Goal: Task Accomplishment & Management: Manage account settings

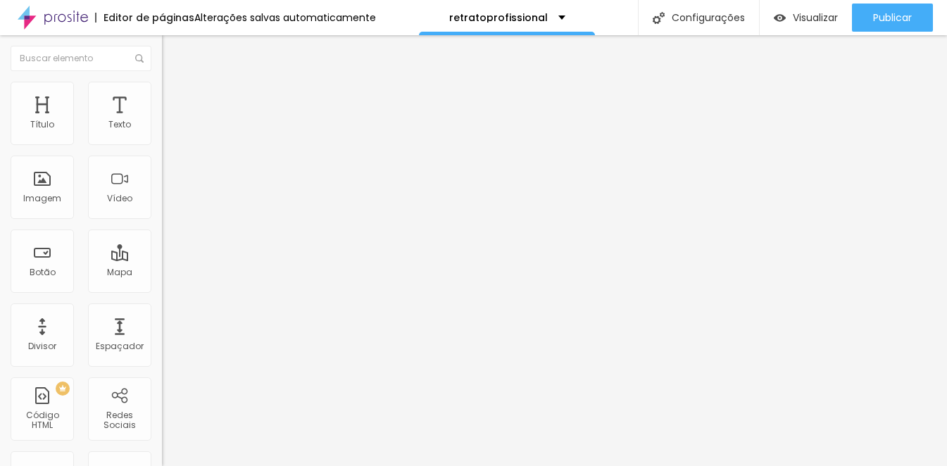
click at [162, 149] on span "Editar perguntas" at bounding box center [202, 143] width 80 height 12
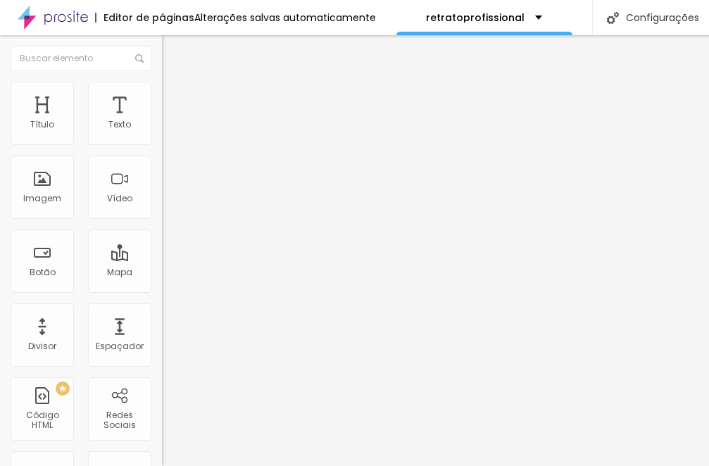
click at [162, 149] on span "Editar perguntas" at bounding box center [202, 143] width 80 height 12
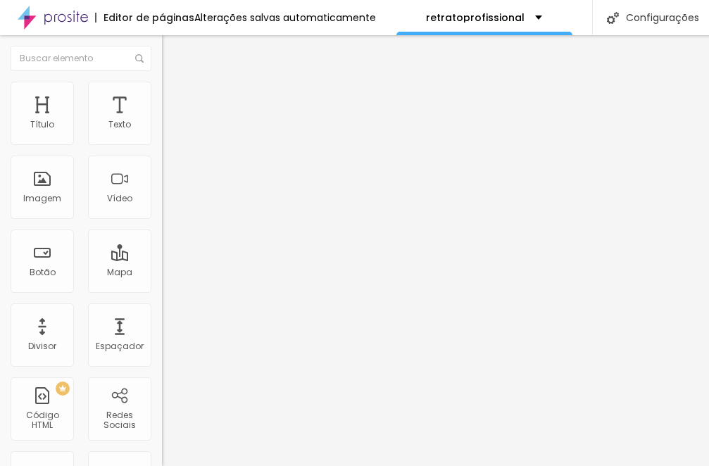
click at [162, 149] on span "Editar perguntas" at bounding box center [202, 143] width 80 height 12
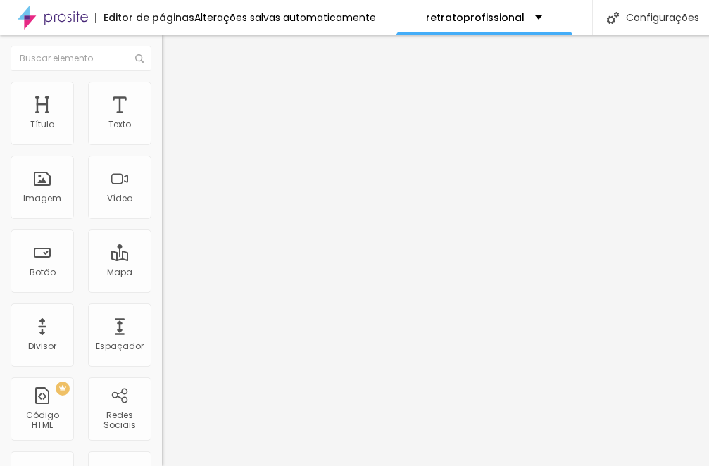
click at [162, 149] on span "Editar perguntas" at bounding box center [202, 143] width 80 height 12
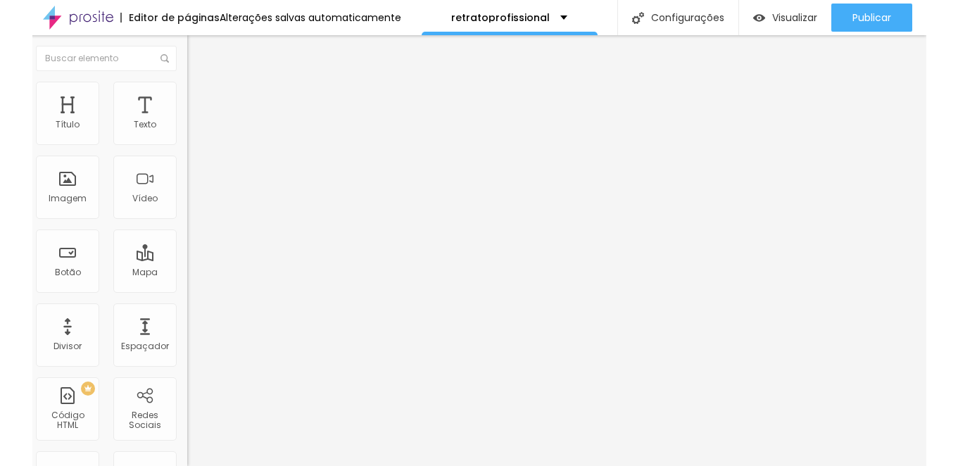
scroll to position [0, 0]
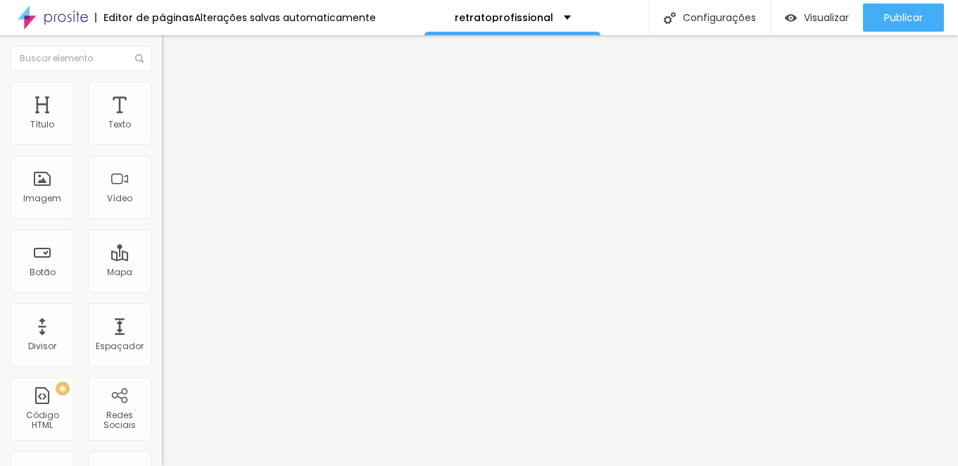
click at [162, 149] on span "Editar perguntas" at bounding box center [202, 143] width 80 height 12
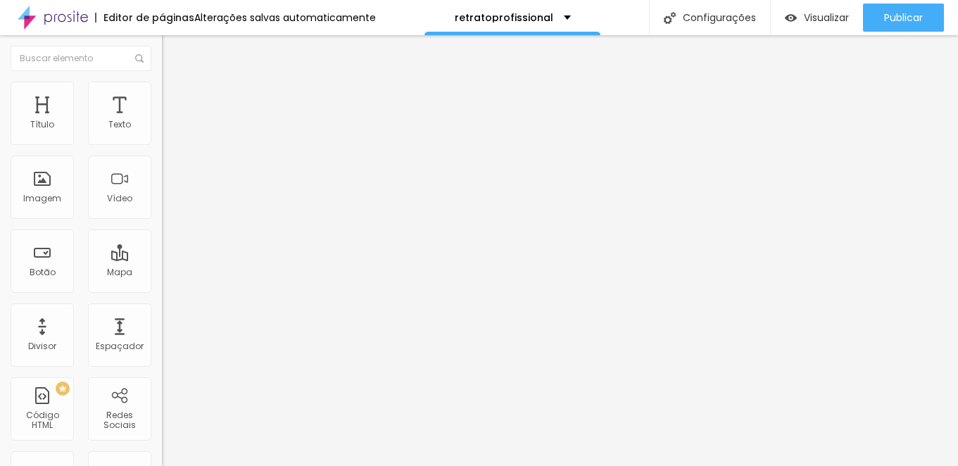
click at [162, 149] on span "Editar perguntas" at bounding box center [202, 143] width 80 height 12
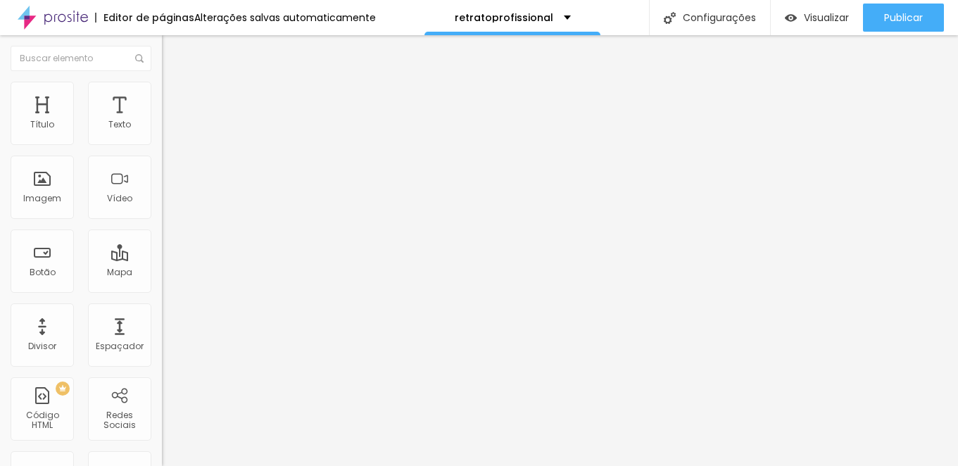
click at [162, 101] on li "Estilo" at bounding box center [243, 100] width 162 height 14
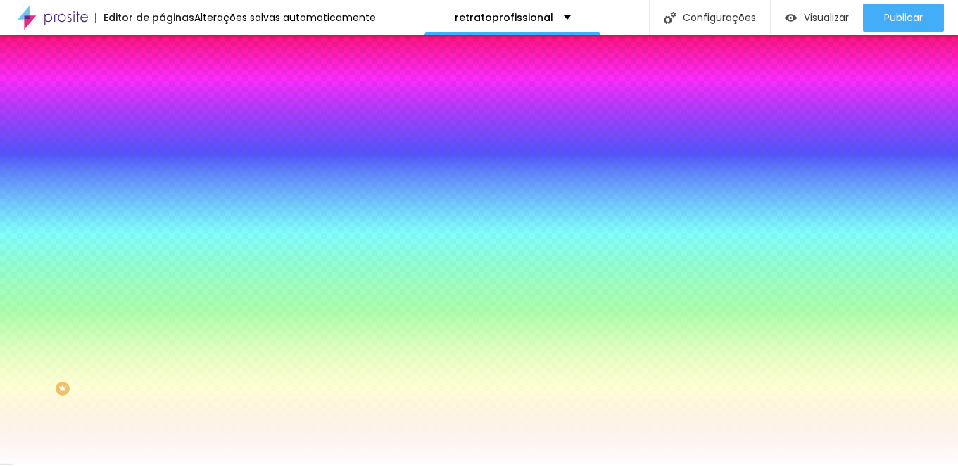
click at [167, 182] on img at bounding box center [171, 186] width 8 height 8
radio input "false"
radio input "true"
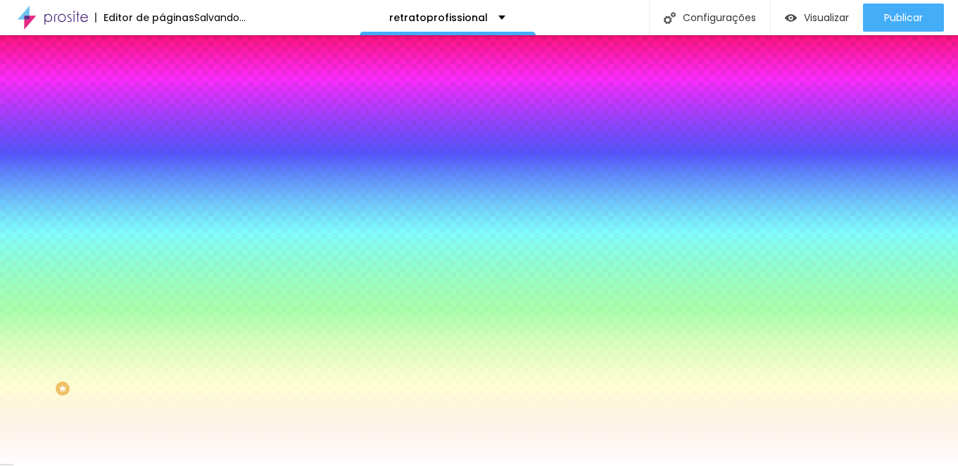
click at [167, 140] on img at bounding box center [171, 136] width 8 height 8
radio input "true"
radio input "false"
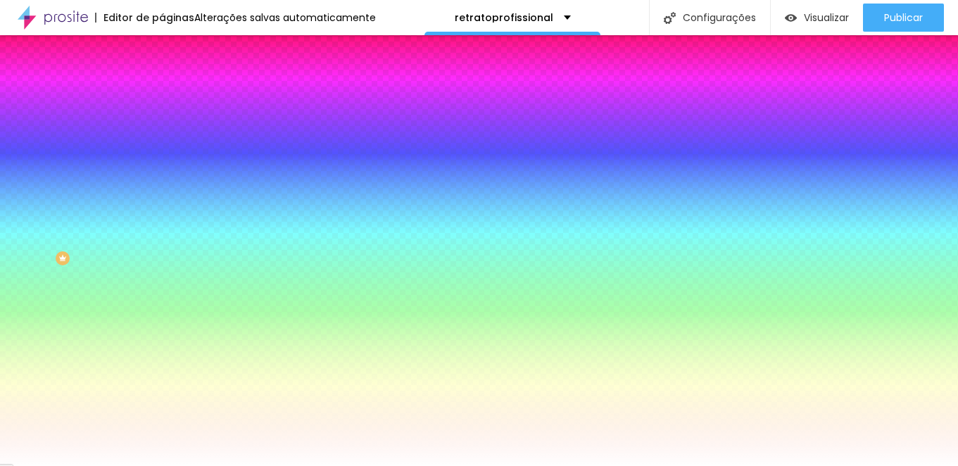
scroll to position [139, 0]
click at [162, 260] on div at bounding box center [243, 260] width 162 height 0
click at [24, 376] on div at bounding box center [479, 233] width 958 height 466
click at [162, 234] on div "Tipografia Voltar ao padrão" at bounding box center [243, 216] width 162 height 39
click at [167, 224] on icon "button" at bounding box center [171, 228] width 8 height 8
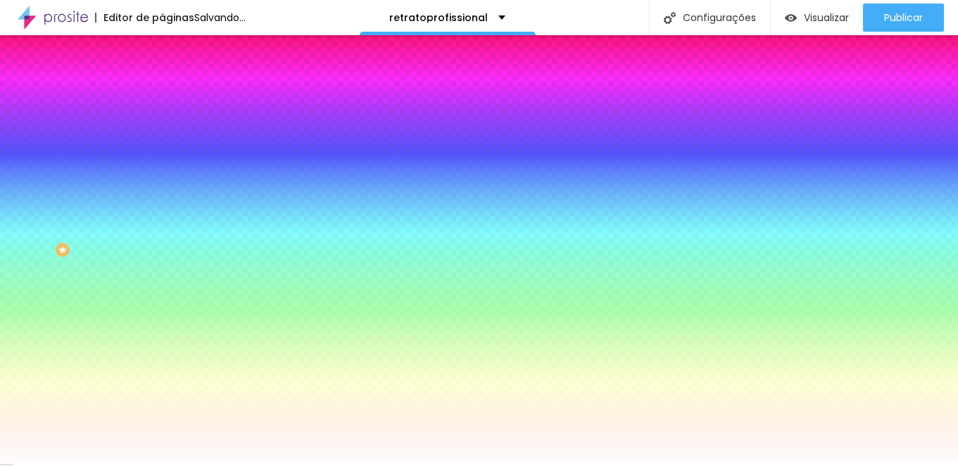
click at [197, 397] on div at bounding box center [479, 233] width 958 height 466
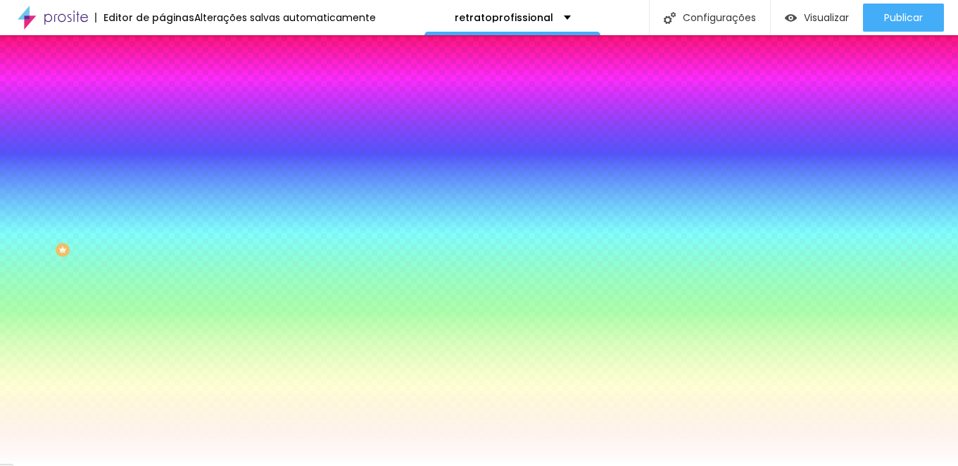
click at [100, 465] on div at bounding box center [479, 466] width 958 height 0
click at [167, 296] on icon "button" at bounding box center [171, 292] width 8 height 8
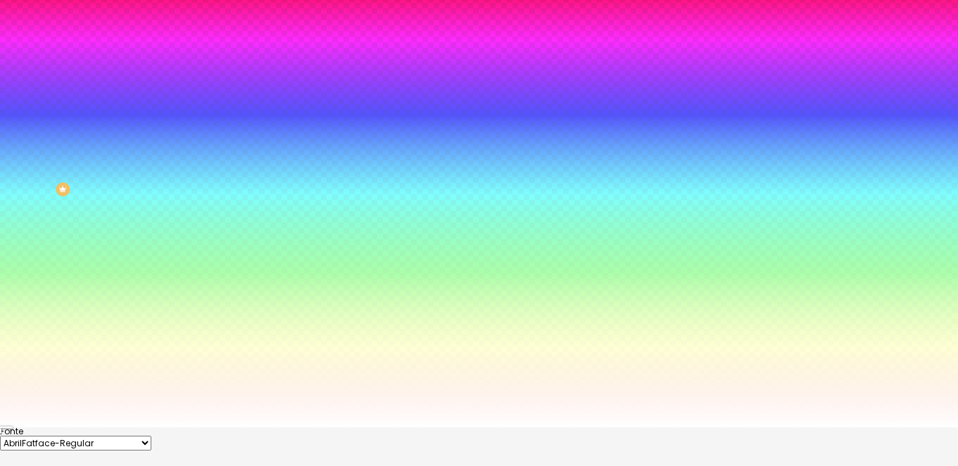
scroll to position [46, 0]
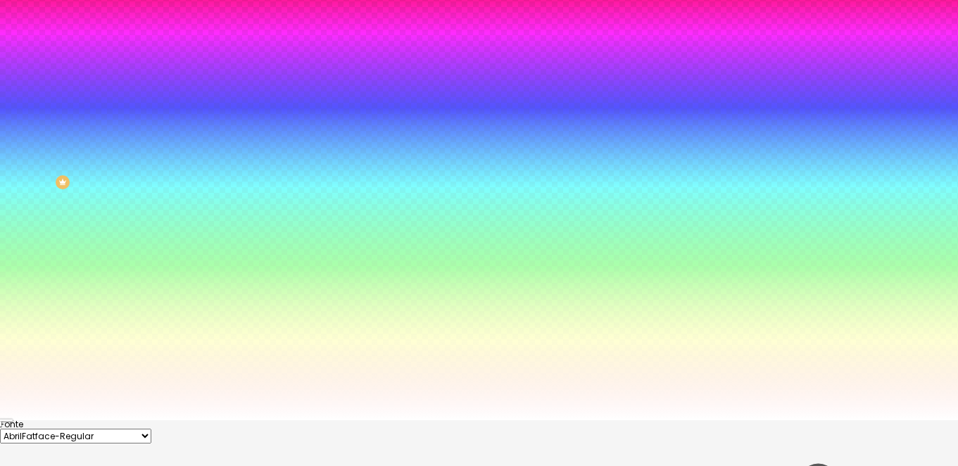
type input "15"
type input "16"
type input "17"
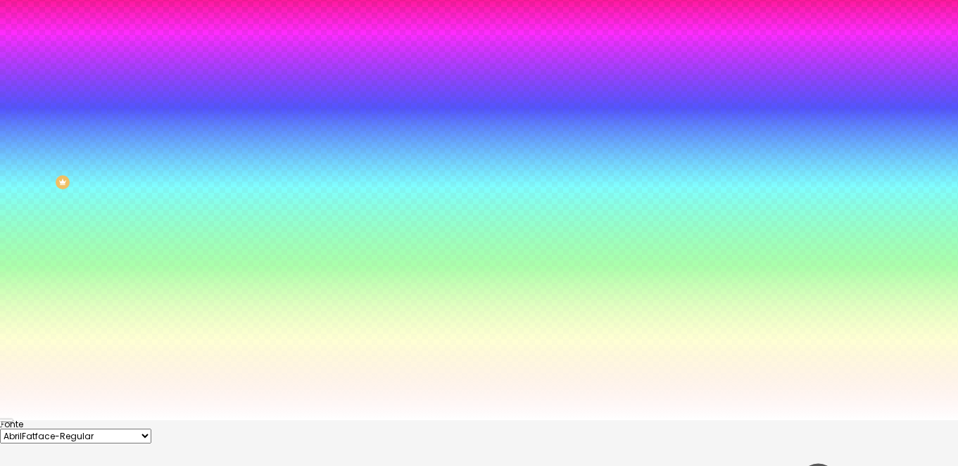
type input "17"
type input "18"
type input "19"
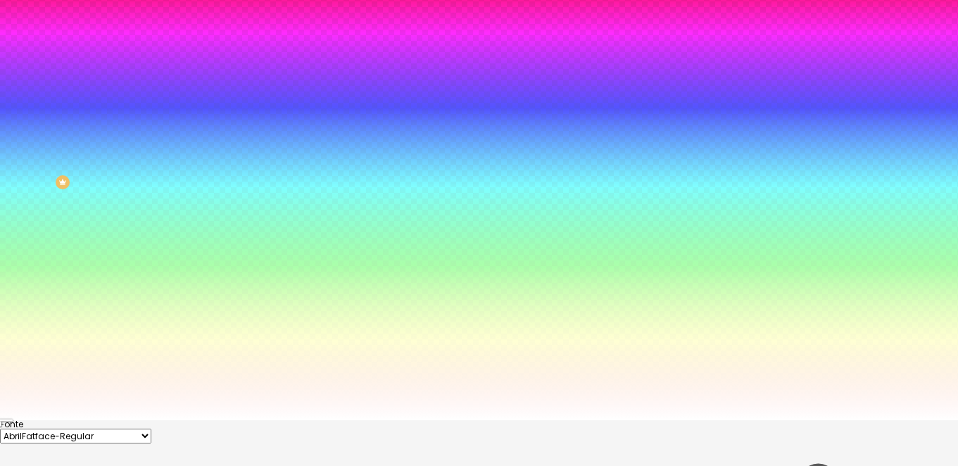
type input "20"
drag, startPoint x: 215, startPoint y: 356, endPoint x: 247, endPoint y: 357, distance: 31.7
type input "20"
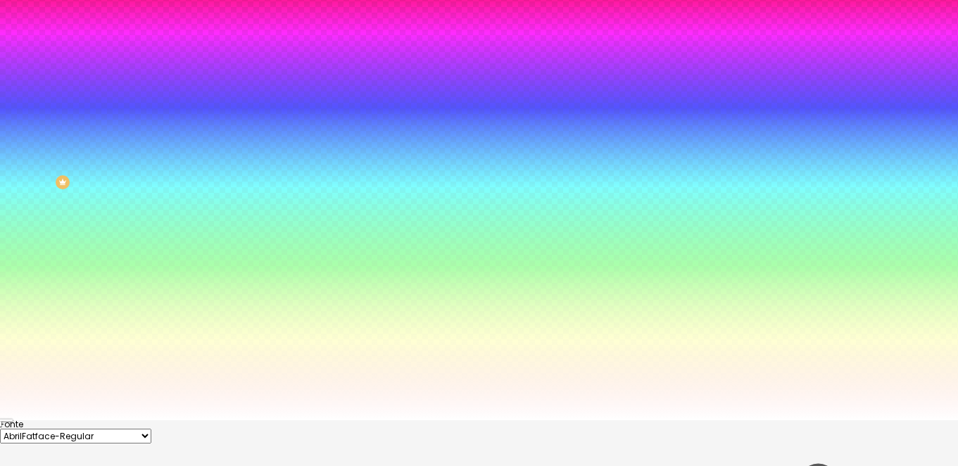
click at [78, 420] on div at bounding box center [479, 420] width 958 height 0
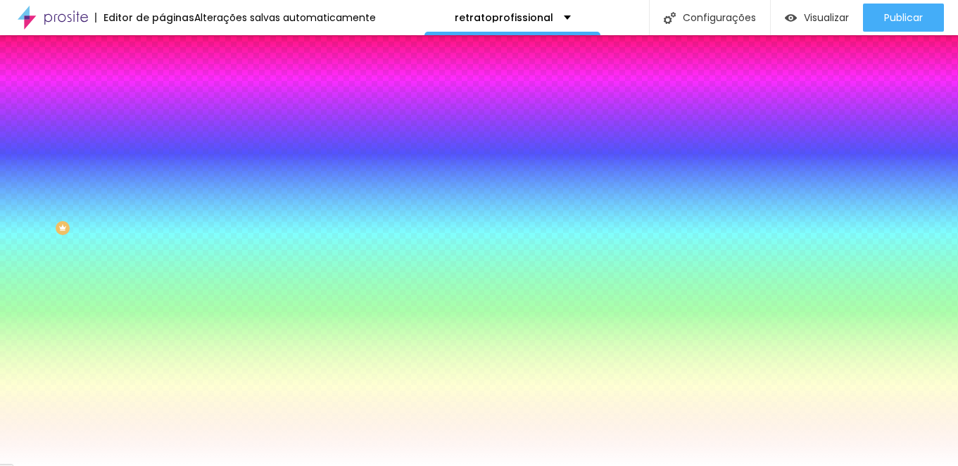
click at [167, 202] on icon "button" at bounding box center [171, 206] width 8 height 8
type input "19"
type input "20"
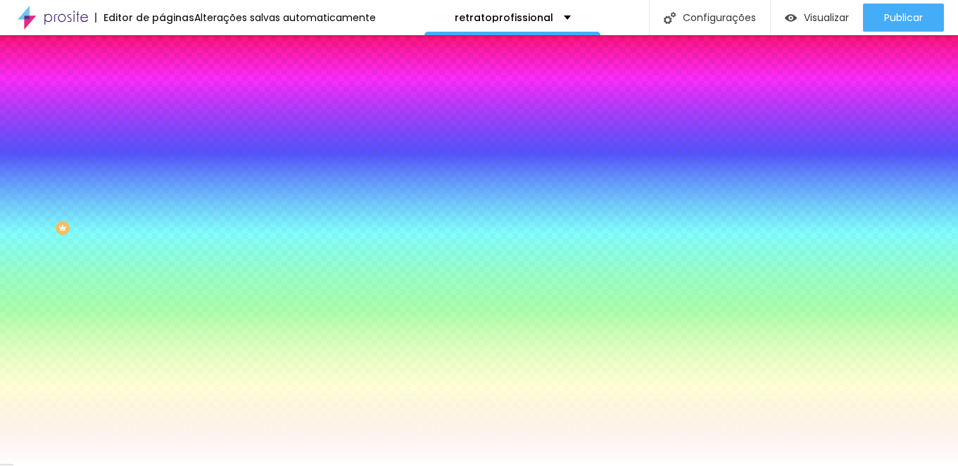
type input "21"
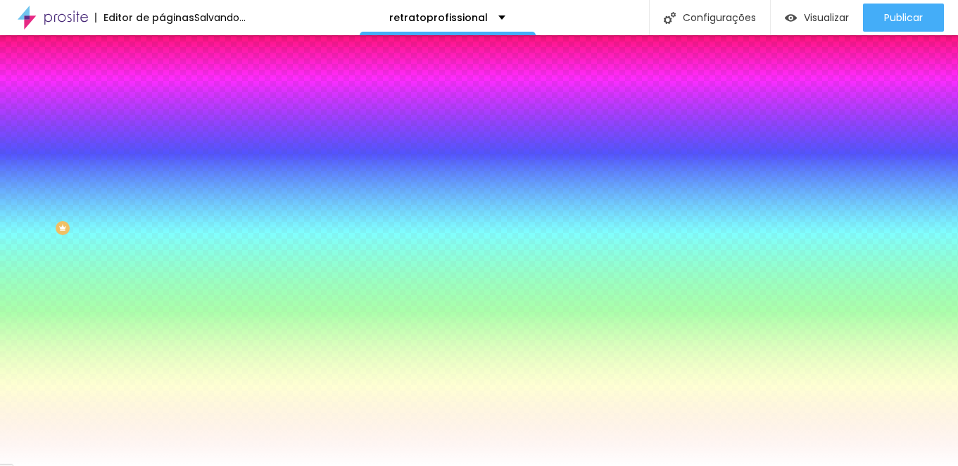
drag, startPoint x: 222, startPoint y: 299, endPoint x: 235, endPoint y: 299, distance: 12.7
type input "21"
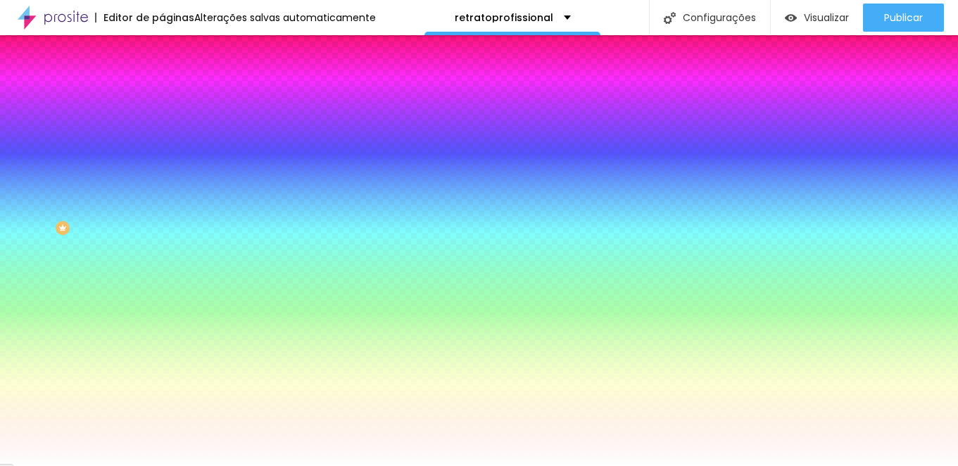
click at [94, 465] on div at bounding box center [479, 466] width 958 height 0
click at [162, 365] on span "Seta" at bounding box center [172, 359] width 20 height 12
click at [162, 387] on span "Abrir" at bounding box center [171, 381] width 19 height 12
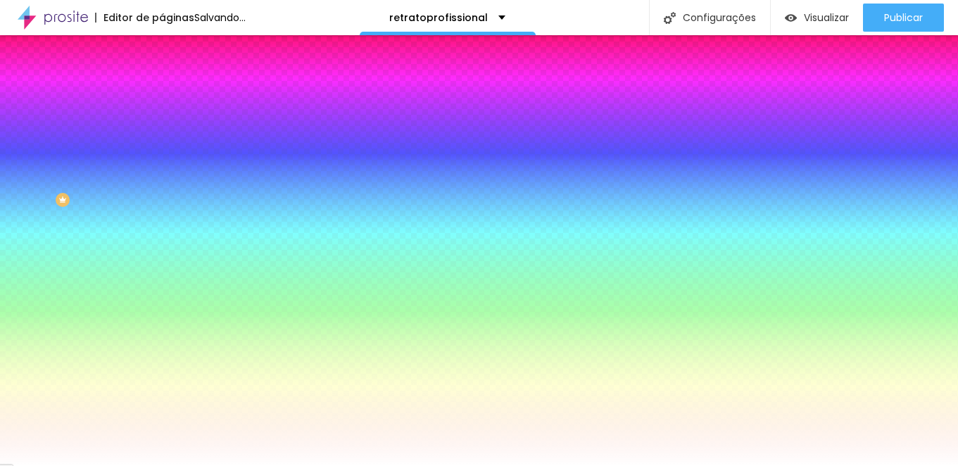
scroll to position [194, 0]
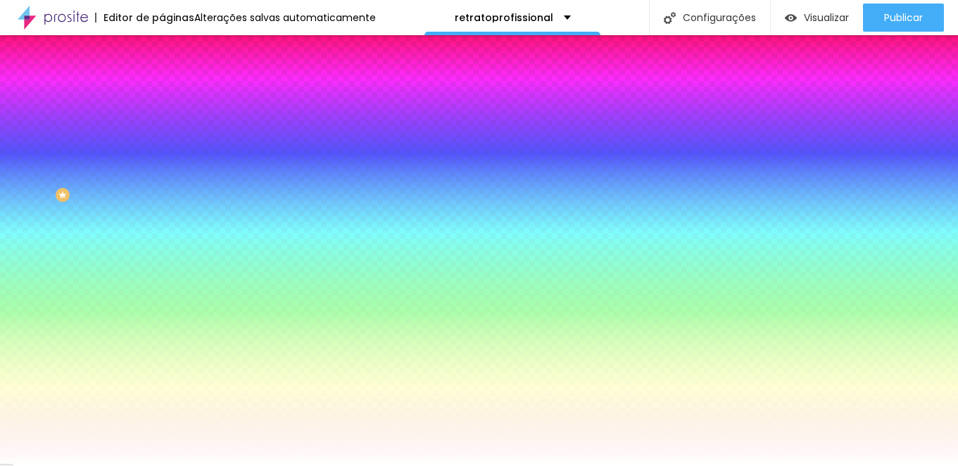
click at [162, 332] on span "Abrir" at bounding box center [171, 326] width 19 height 12
click at [162, 404] on span "Direita" at bounding box center [175, 398] width 27 height 12
click at [162, 379] on span "Esquerda" at bounding box center [183, 373] width 42 height 12
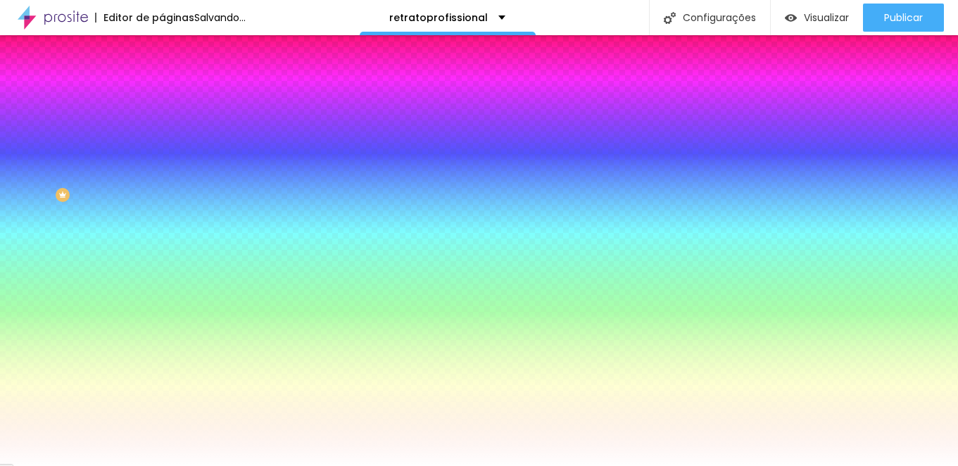
click at [162, 391] on div "Direita" at bounding box center [243, 387] width 162 height 8
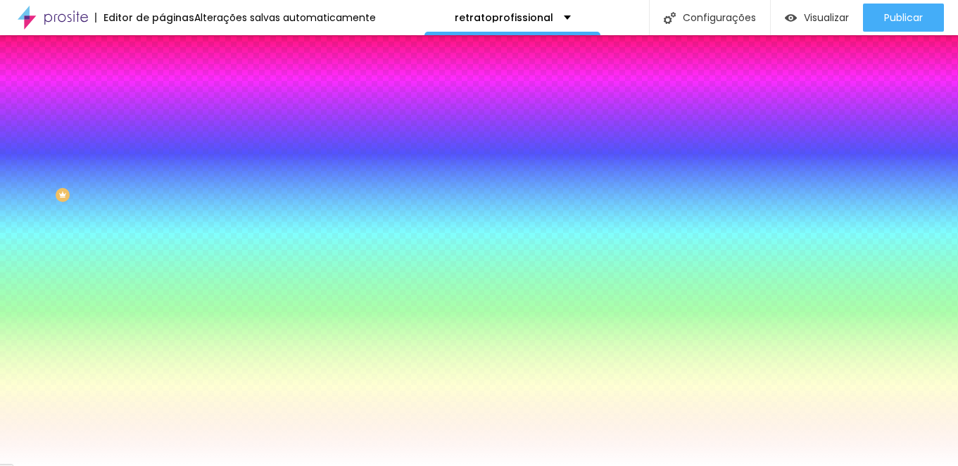
click at [162, 371] on span "Direita" at bounding box center [175, 365] width 27 height 12
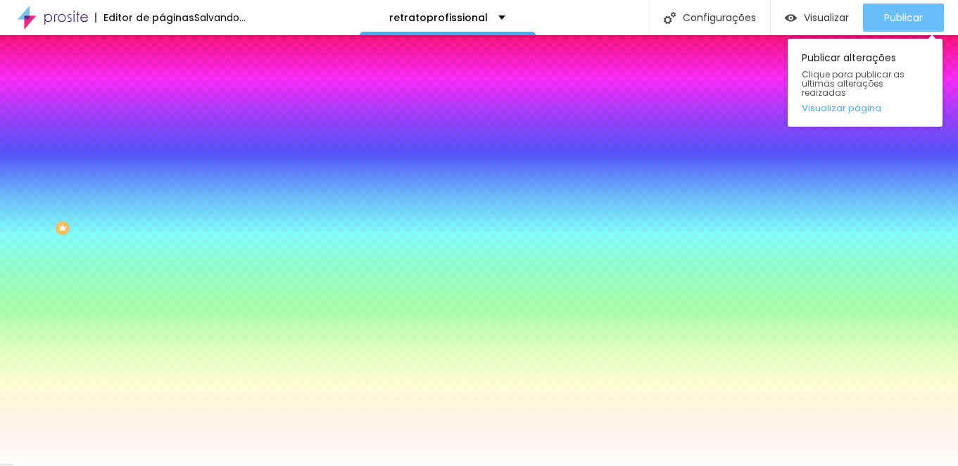
click at [875, 23] on button "Publicar" at bounding box center [903, 18] width 81 height 28
